Goal: Task Accomplishment & Management: Manage account settings

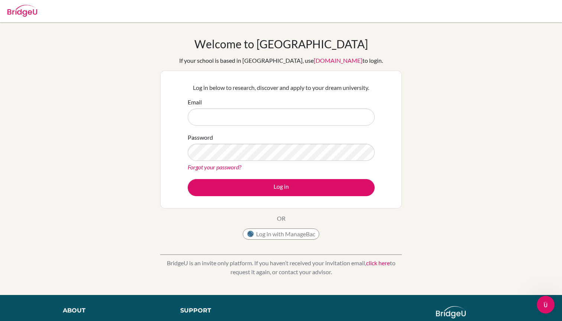
click at [370, 262] on link "click here" at bounding box center [378, 263] width 24 height 7
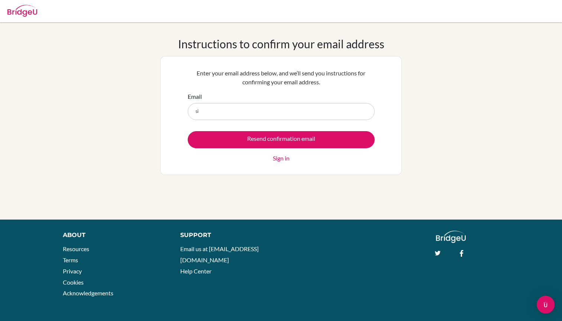
type input "s"
type input "kaung.s2027@asbsk.ac.th"
click at [281, 139] on input "Resend confirmation email" at bounding box center [281, 139] width 187 height 17
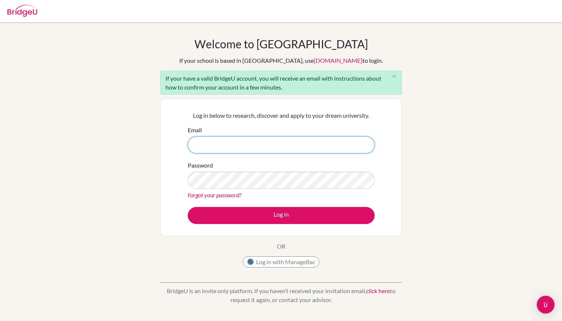
click at [295, 139] on input "Email" at bounding box center [281, 144] width 187 height 17
click at [395, 75] on icon "close" at bounding box center [395, 77] width 6 height 6
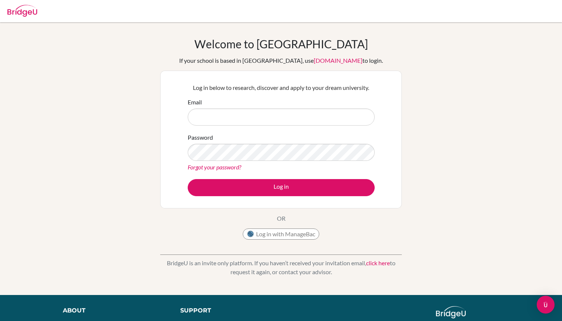
click at [337, 63] on link "[DOMAIN_NAME]" at bounding box center [338, 60] width 49 height 7
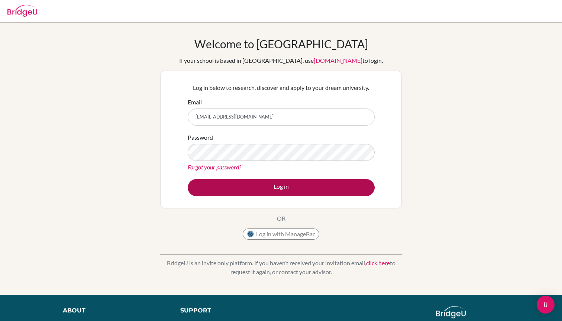
type input "kaung.s2027@asbsk.ac.th"
click at [295, 189] on button "Log in" at bounding box center [281, 187] width 187 height 17
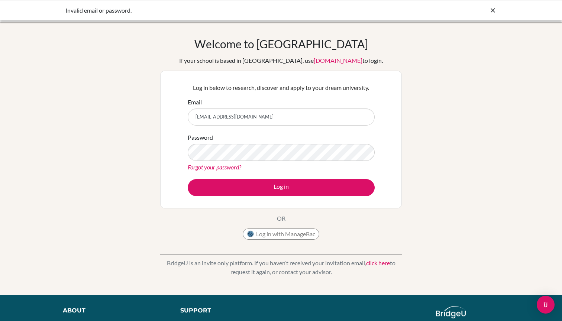
type input "[EMAIL_ADDRESS][DOMAIN_NAME]"
click at [233, 165] on link "Forgot your password?" at bounding box center [215, 167] width 54 height 7
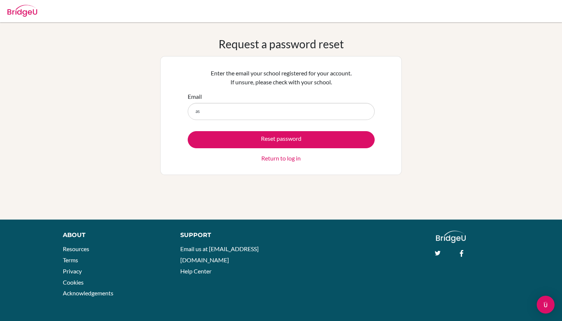
type input "a"
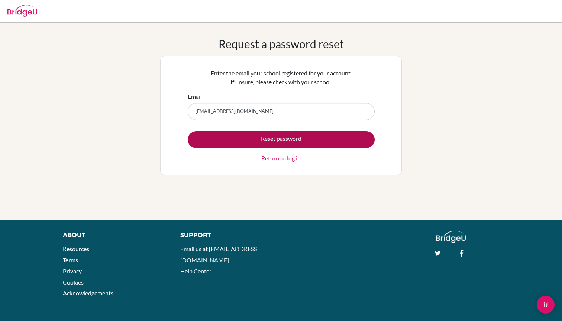
type input "kaung.s2027@asbsk.ac.th"
click at [271, 136] on button "Reset password" at bounding box center [281, 139] width 187 height 17
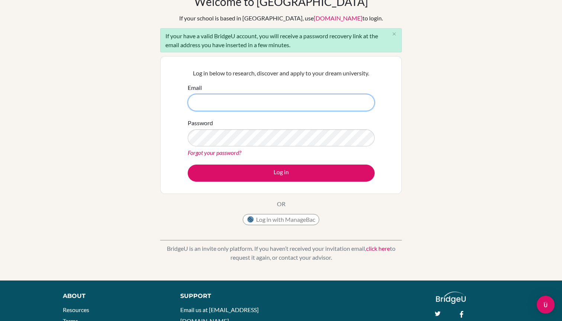
scroll to position [48, 0]
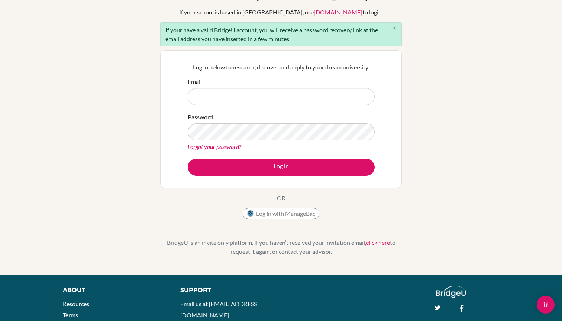
click at [296, 216] on button "Log in with ManageBac" at bounding box center [281, 213] width 77 height 11
click at [381, 241] on link "click here" at bounding box center [378, 242] width 24 height 7
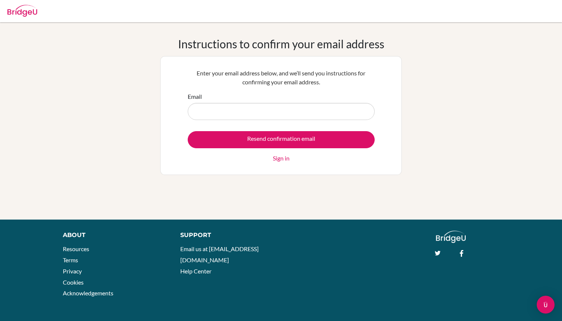
click at [33, 19] on div at bounding box center [22, 10] width 30 height 22
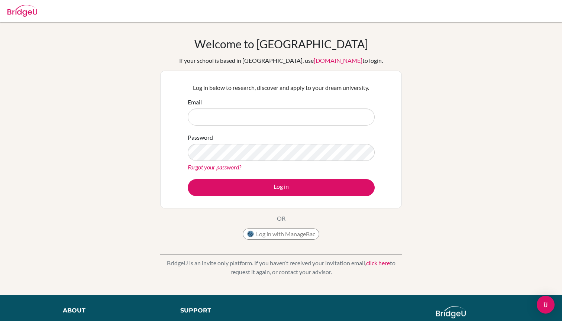
click at [33, 19] on div at bounding box center [22, 10] width 30 height 22
type input "a"
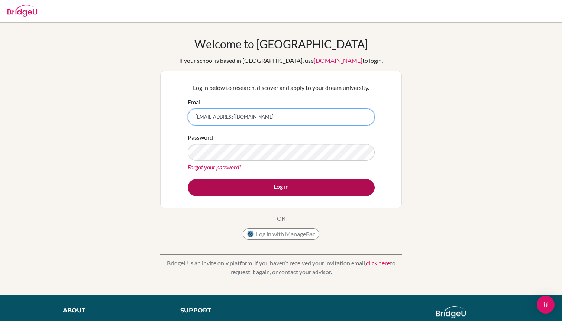
type input "[EMAIL_ADDRESS][DOMAIN_NAME]"
click at [240, 185] on button "Log in" at bounding box center [281, 187] width 187 height 17
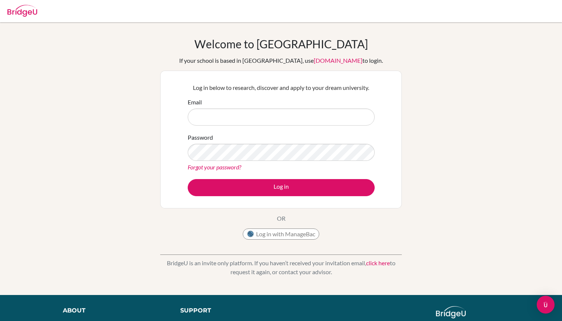
click at [207, 168] on link "Forgot your password?" at bounding box center [215, 167] width 54 height 7
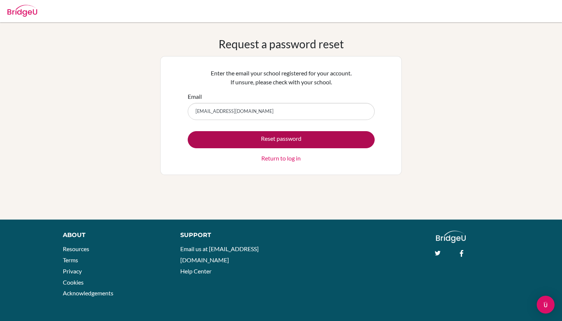
type input "[EMAIL_ADDRESS][DOMAIN_NAME]"
click at [246, 144] on button "Reset password" at bounding box center [281, 139] width 187 height 17
